Goal: Find specific page/section

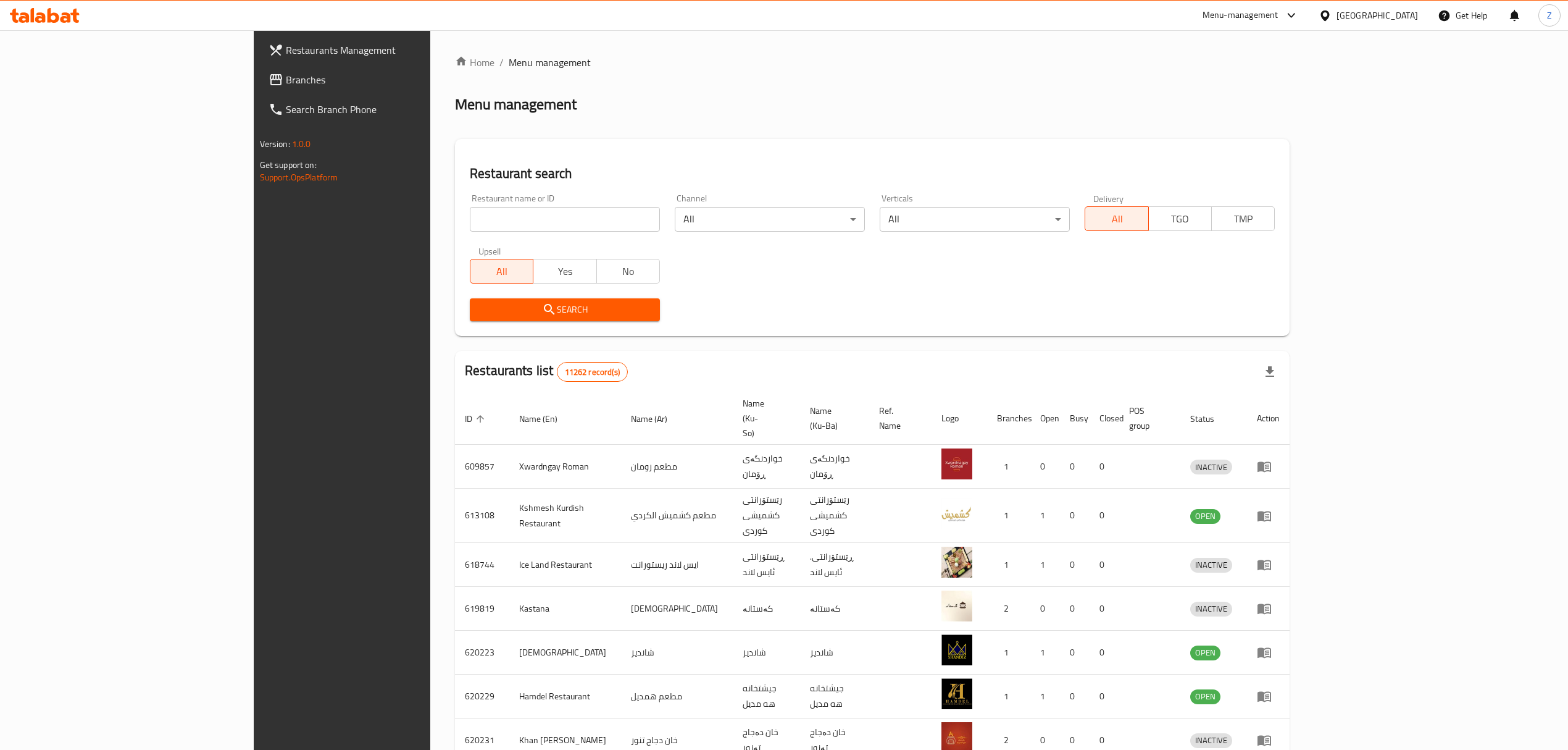
click at [470, 216] on input "search" at bounding box center [565, 219] width 190 height 25
type input "[PERSON_NAME]"
click button "Search" at bounding box center [565, 310] width 190 height 23
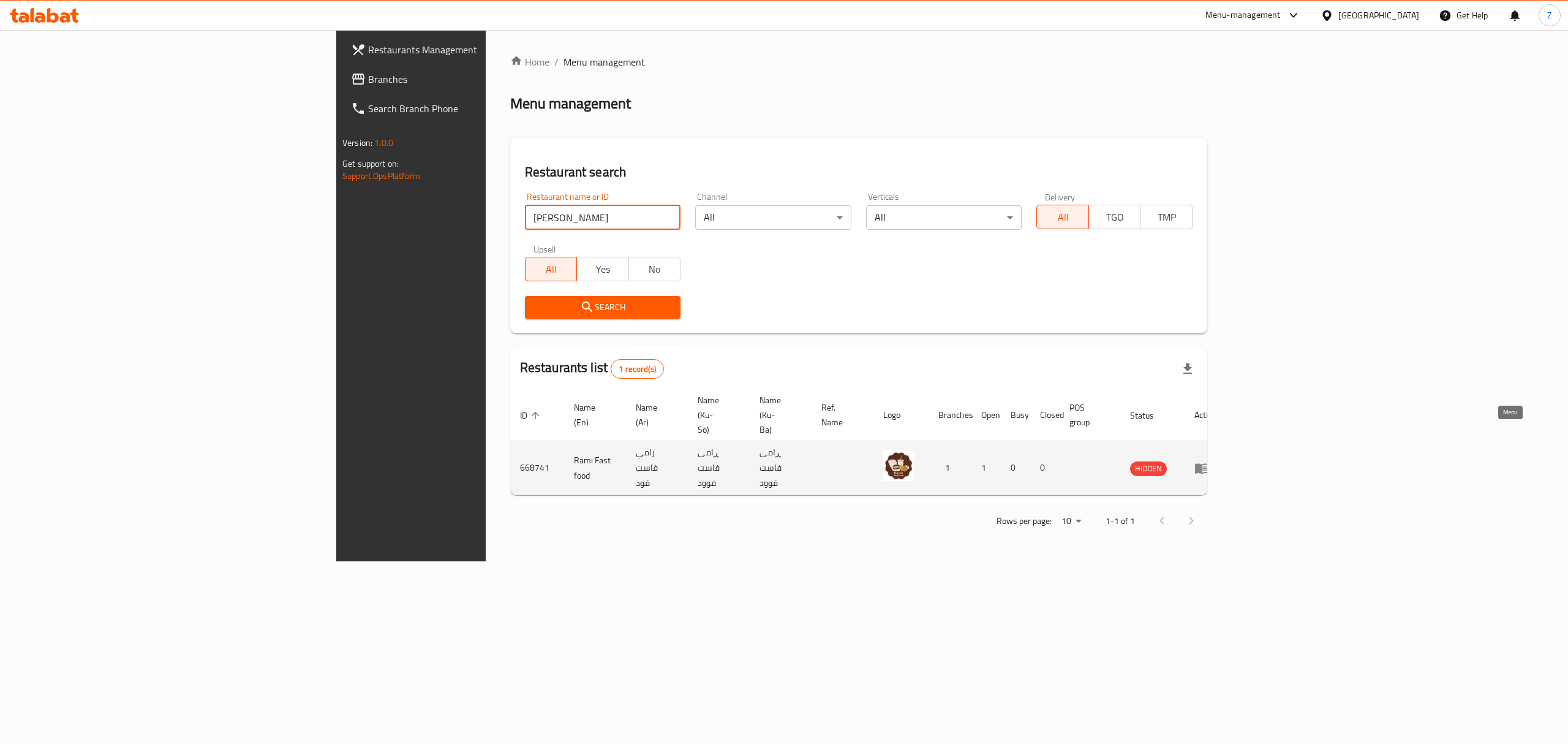
click at [1209, 463] on icon "enhanced table" at bounding box center [1202, 468] width 14 height 11
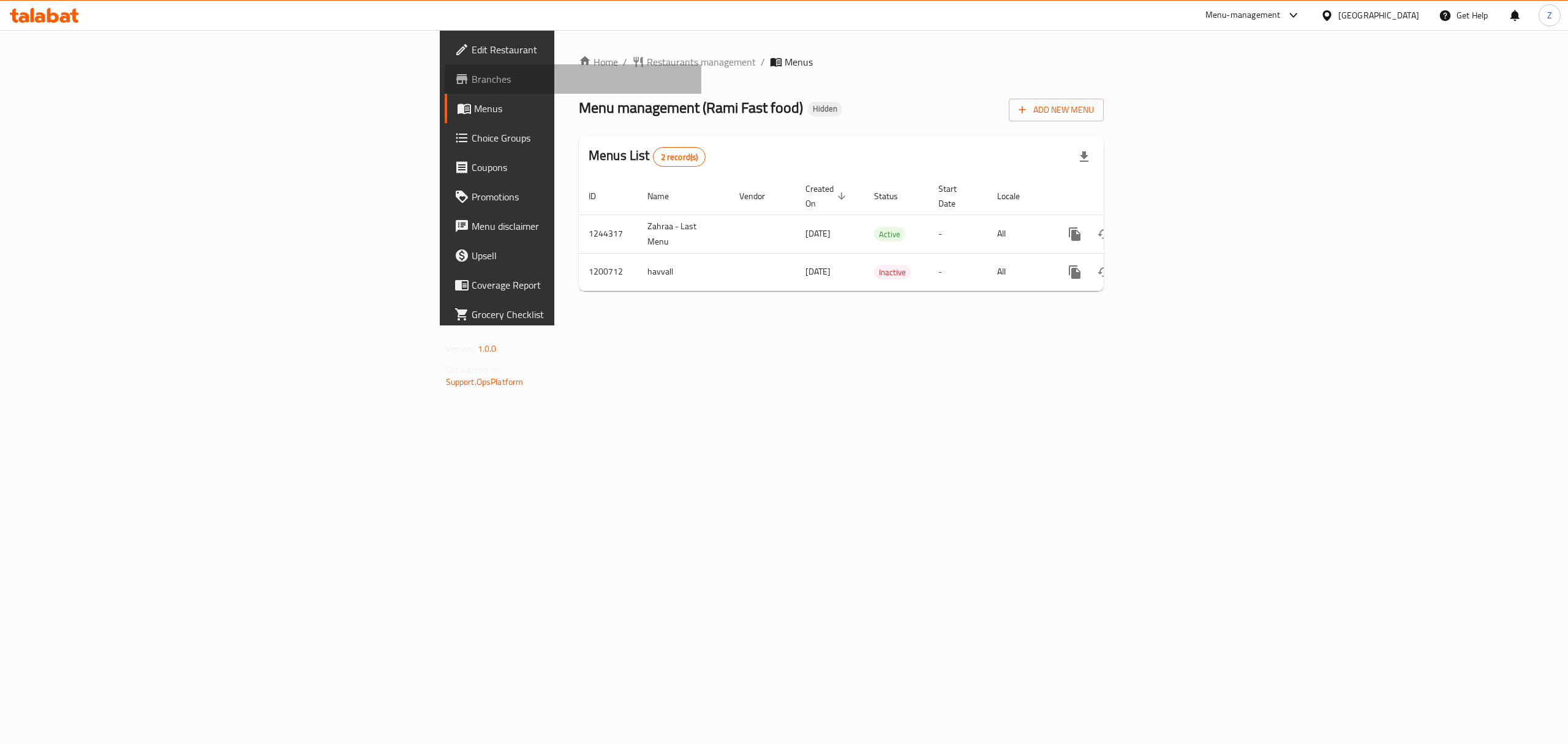
click at [472, 81] on span "Branches" at bounding box center [582, 78] width 220 height 15
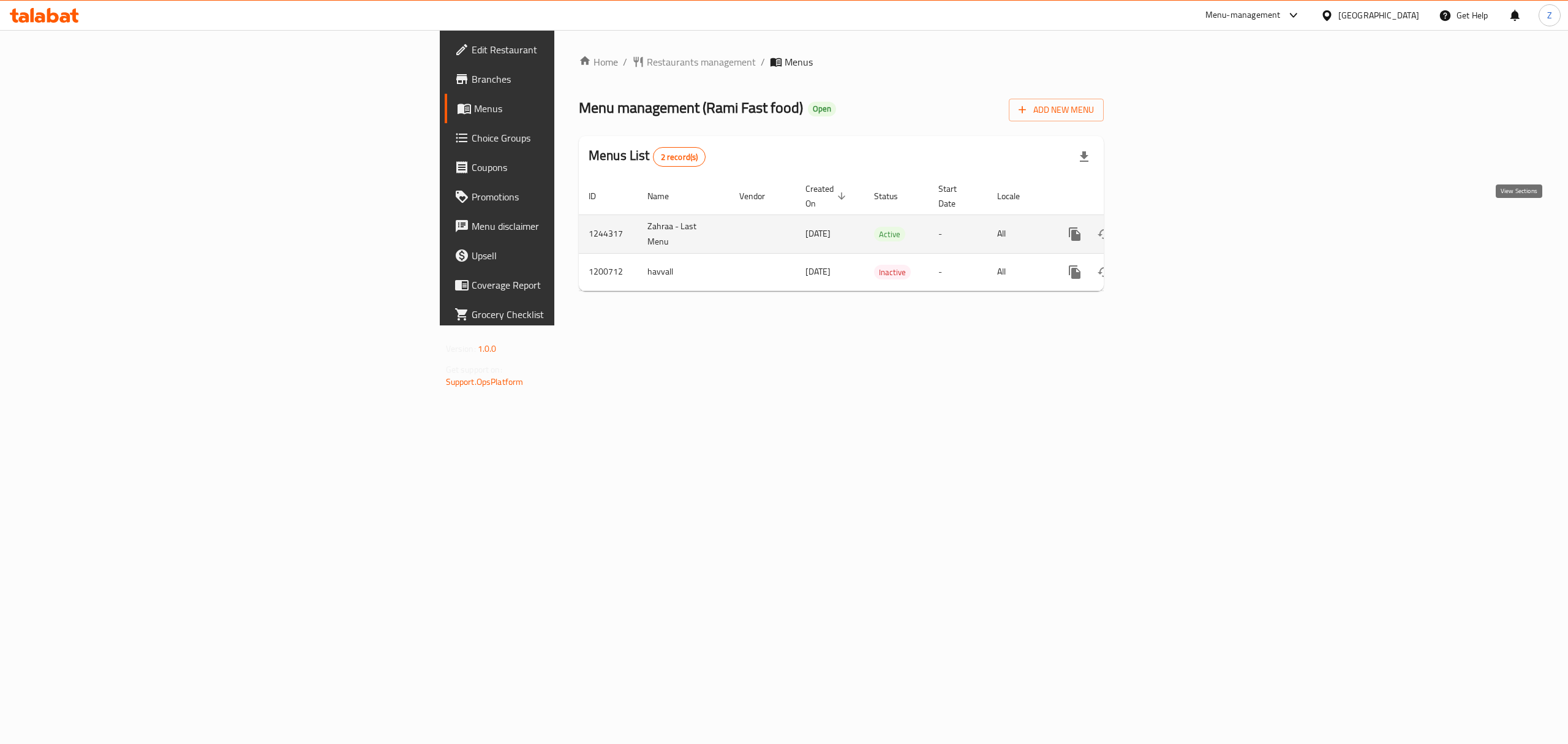
click at [1169, 229] on icon "enhanced table" at bounding box center [1163, 234] width 11 height 11
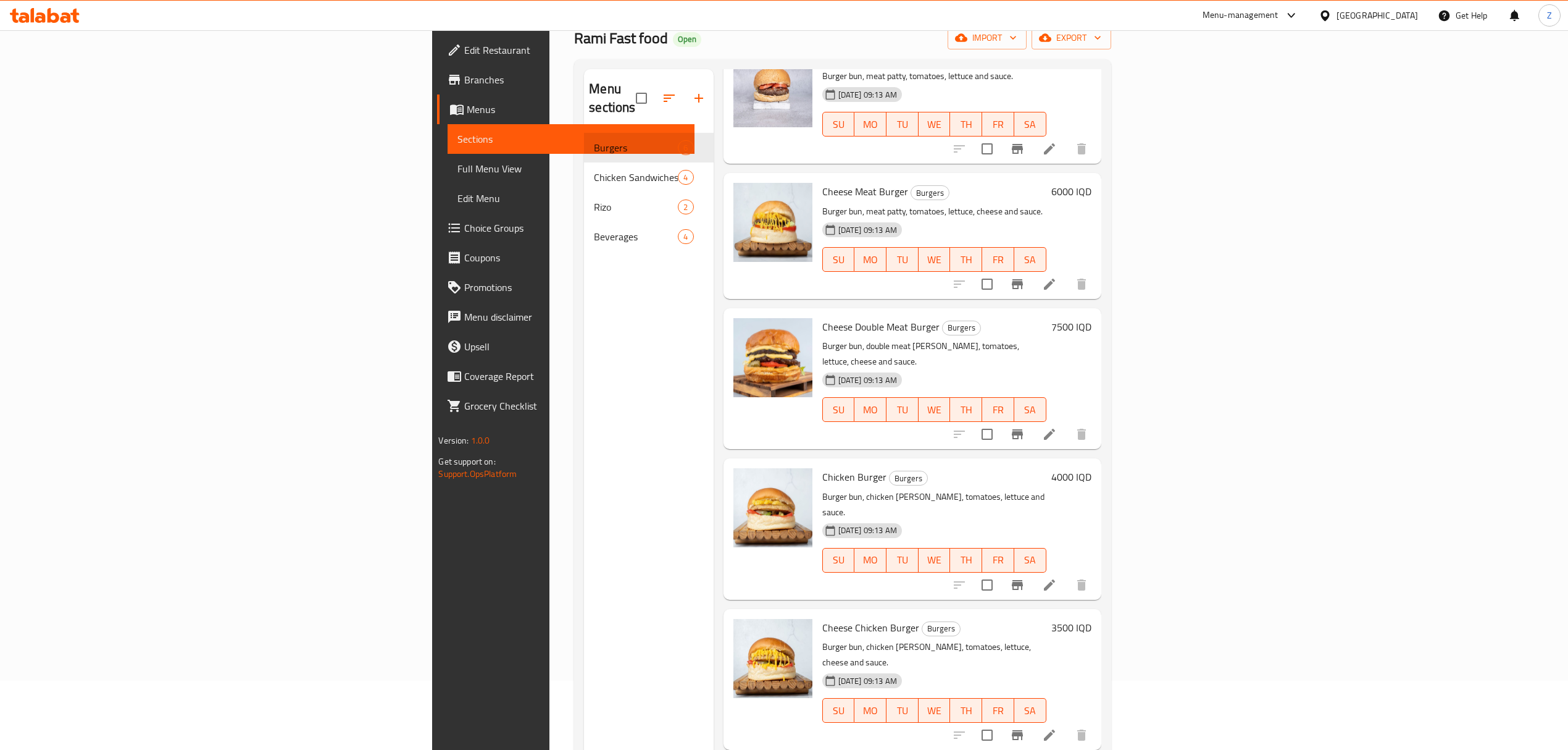
scroll to position [9, 0]
